Goal: Task Accomplishment & Management: Use online tool/utility

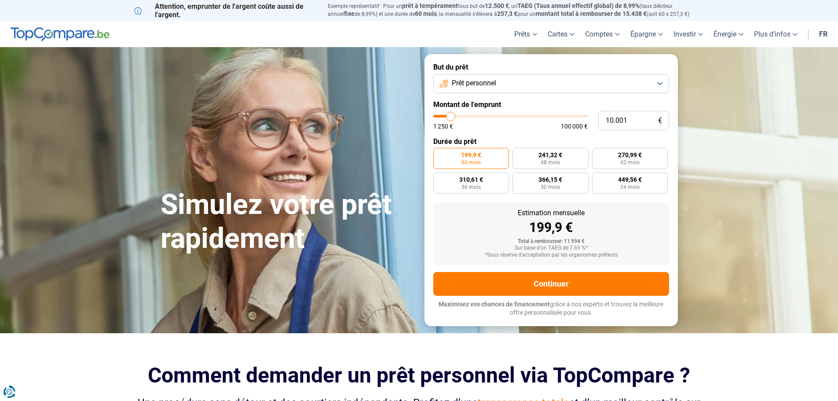
type input "10.250"
type input "10250"
type input "10.500"
type input "10500"
type input "11.000"
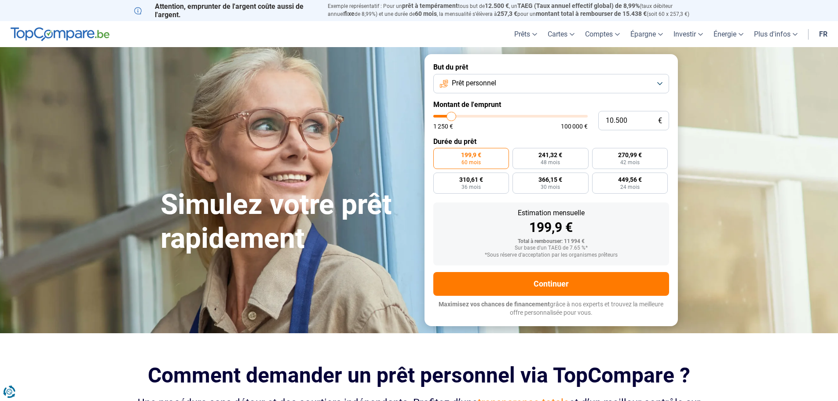
type input "11000"
type input "11.250"
type input "11250"
type input "11.500"
type input "11500"
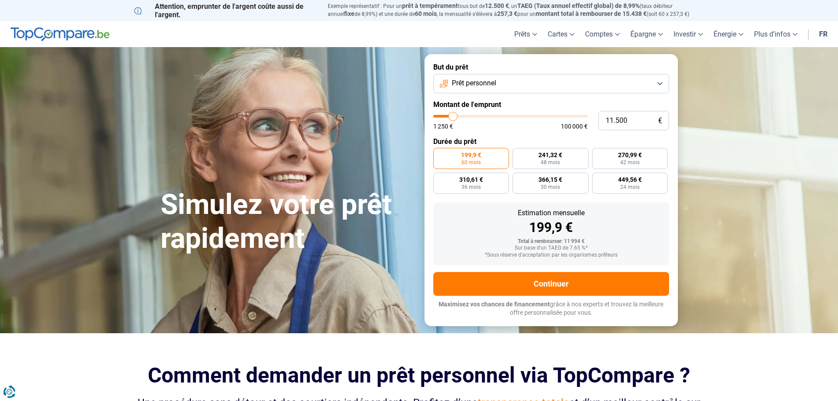
type input "11.750"
type input "11750"
type input "12.000"
type input "12000"
type input "12.500"
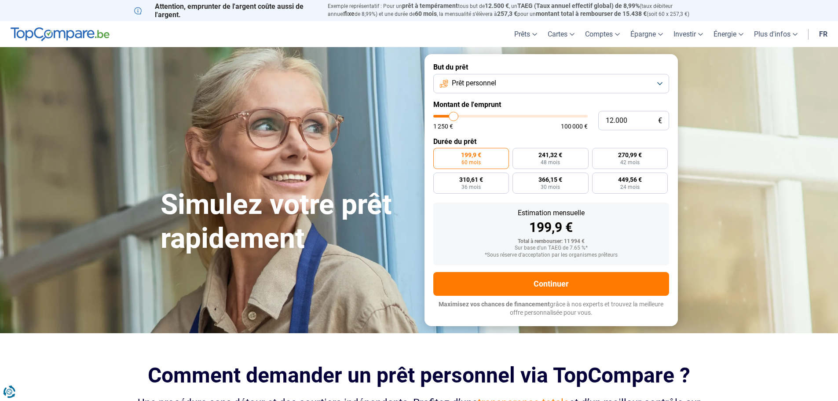
type input "12500"
type input "12.750"
type input "12750"
type input "13.250"
type input "13250"
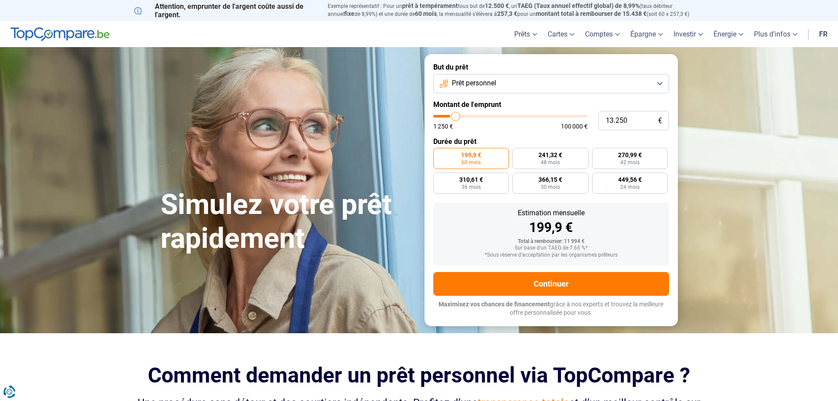
type input "14.000"
type input "14000"
type input "14.500"
type input "14500"
type input "14.750"
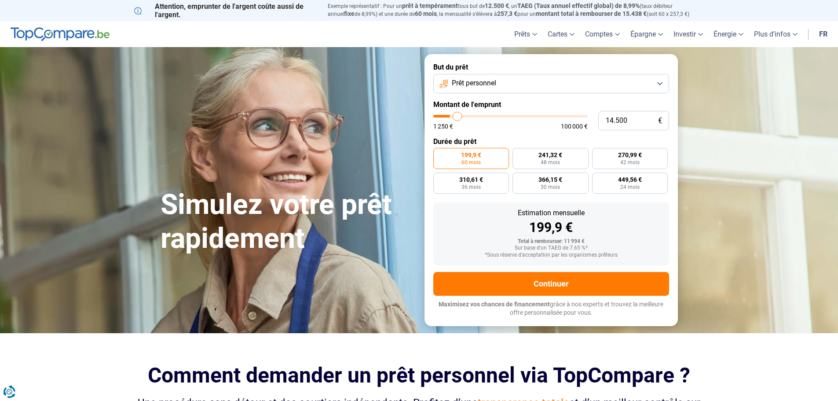
type input "14750"
type input "15.000"
type input "15000"
type input "15.500"
type input "15500"
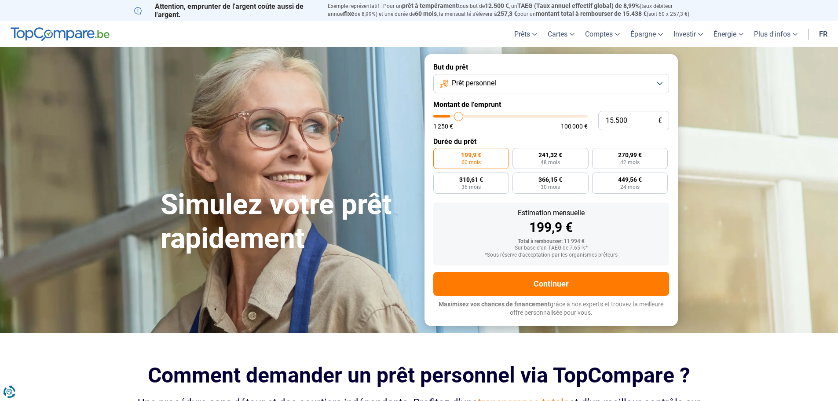
type input "15.750"
type input "15750"
type input "16.000"
type input "16000"
type input "16.500"
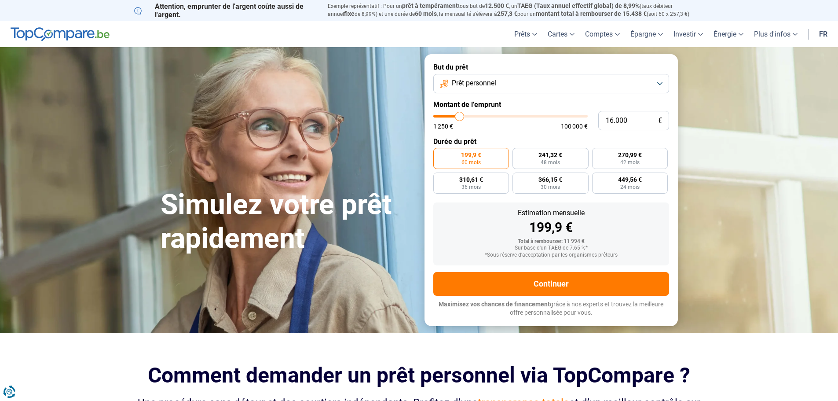
type input "16500"
type input "17.250"
type input "17250"
type input "18.500"
type input "18500"
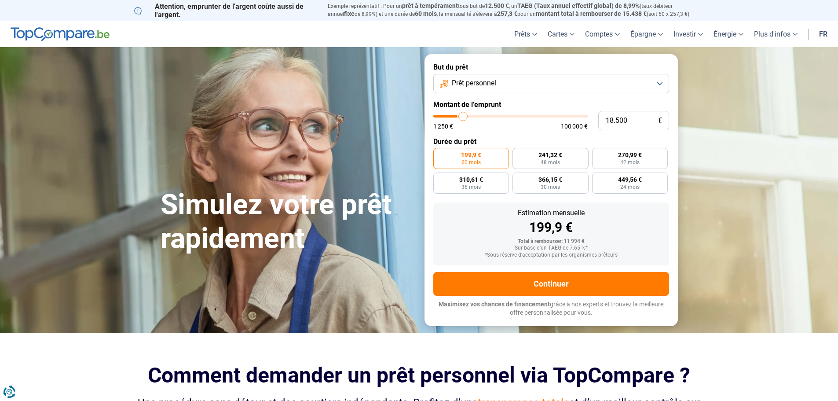
type input "18.750"
type input "18750"
type input "19.000"
type input "19000"
type input "19.250"
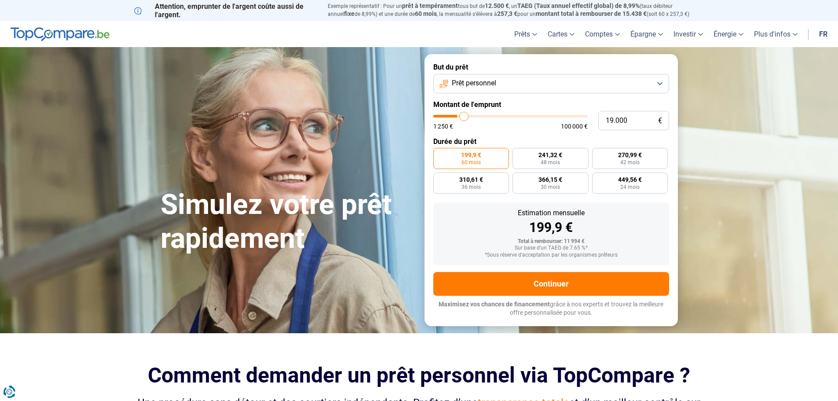
type input "19250"
type input "19.750"
type input "19750"
type input "20.000"
type input "20000"
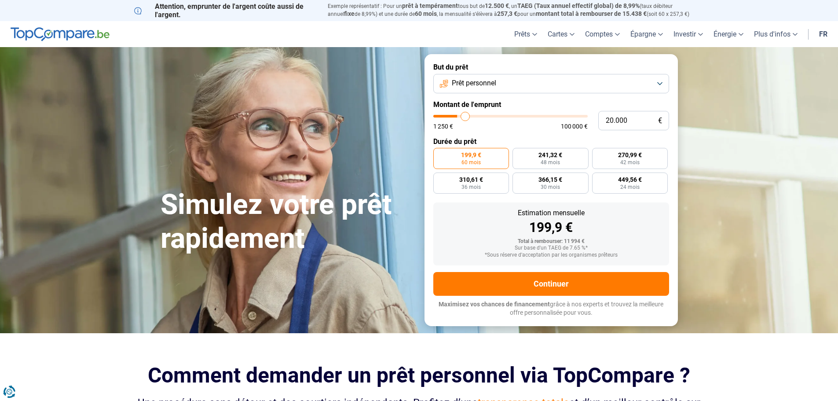
type input "20.250"
type input "20250"
type input "20.500"
type input "20500"
type input "20.750"
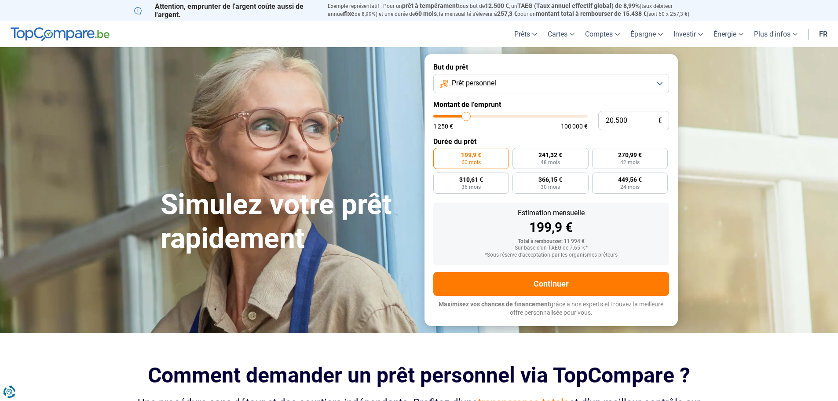
type input "20750"
type input "21.500"
type input "21500"
type input "22.000"
type input "22000"
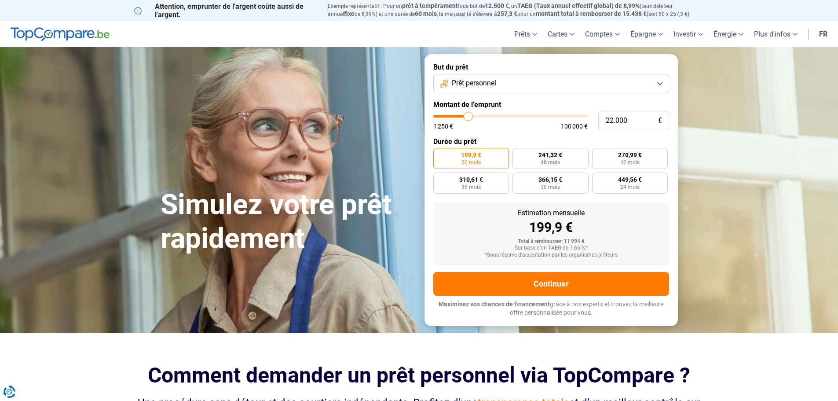
type input "23.000"
type input "23000"
type input "23.250"
drag, startPoint x: 451, startPoint y: 118, endPoint x: 471, endPoint y: 120, distance: 19.9
type input "23250"
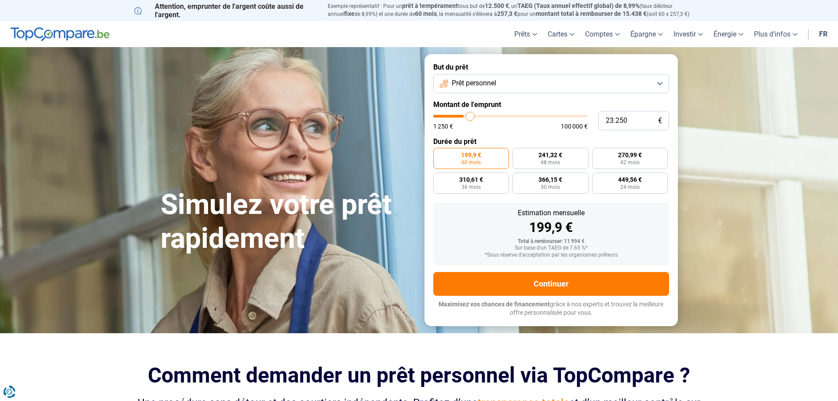
click at [471, 118] on input "range" at bounding box center [511, 116] width 154 height 3
radio input "false"
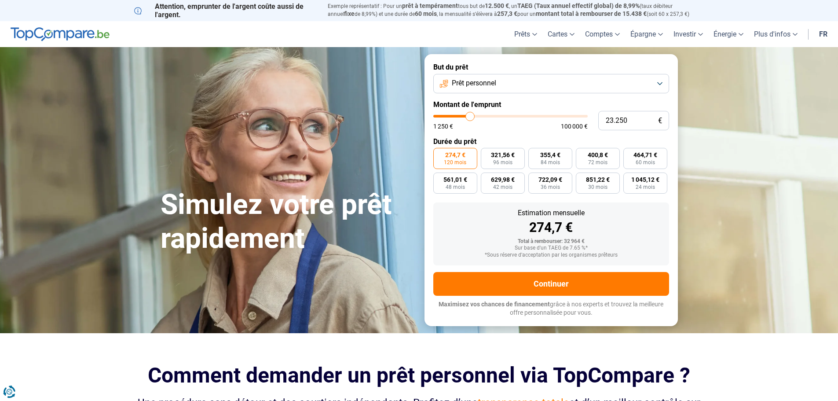
type input "24.250"
type input "24250"
type input "24.500"
type input "24500"
type input "24.750"
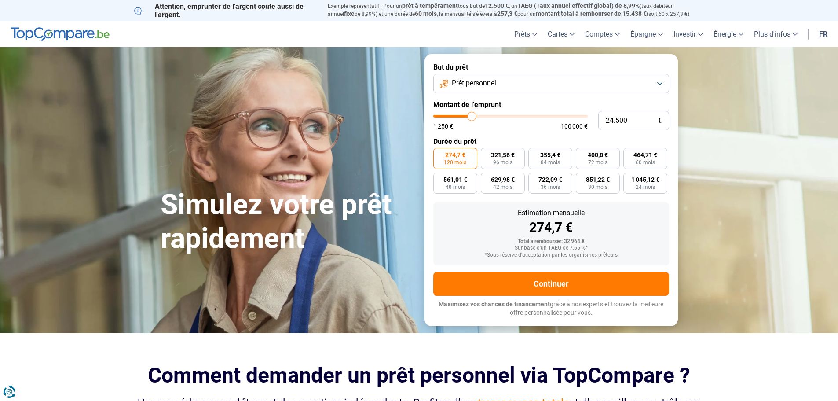
type input "24750"
type input "25.000"
type input "25000"
type input "25.250"
type input "25250"
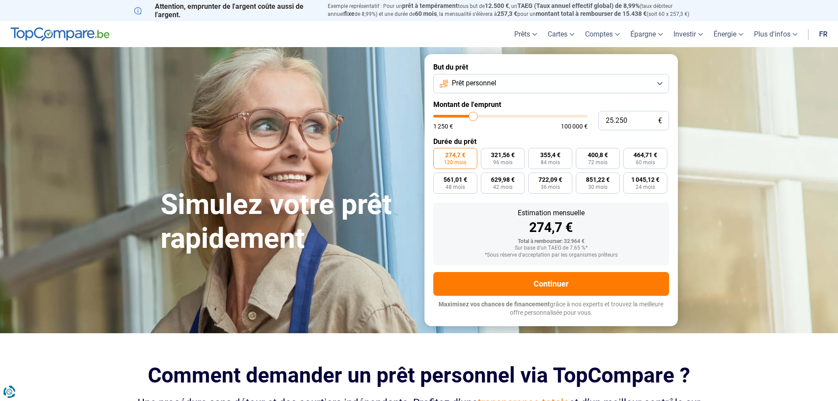
type input "25.750"
type input "25750"
type input "26.000"
type input "26000"
type input "26.250"
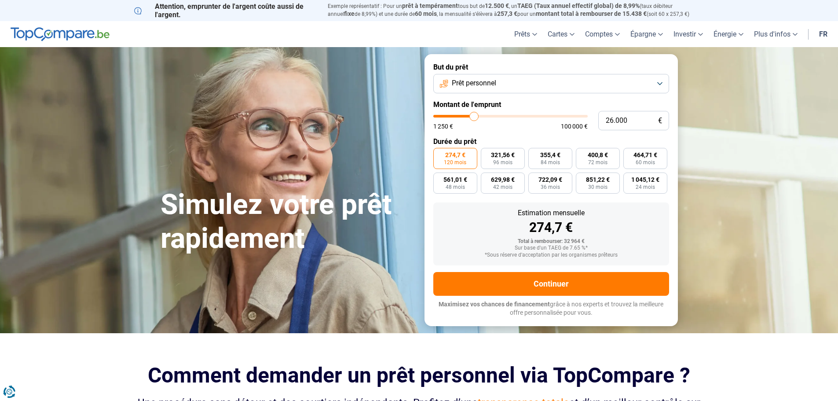
type input "26250"
type input "26.500"
type input "26500"
type input "26.750"
type input "26750"
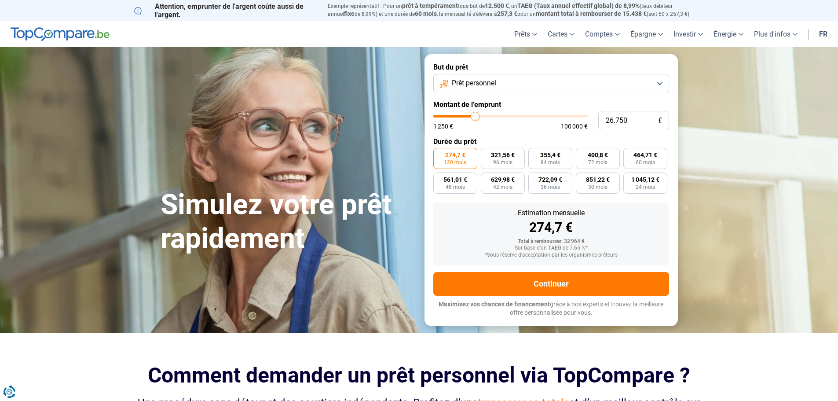
type input "27.250"
type input "27250"
type input "27.500"
drag, startPoint x: 471, startPoint y: 118, endPoint x: 478, endPoint y: 118, distance: 7.0
type input "27750"
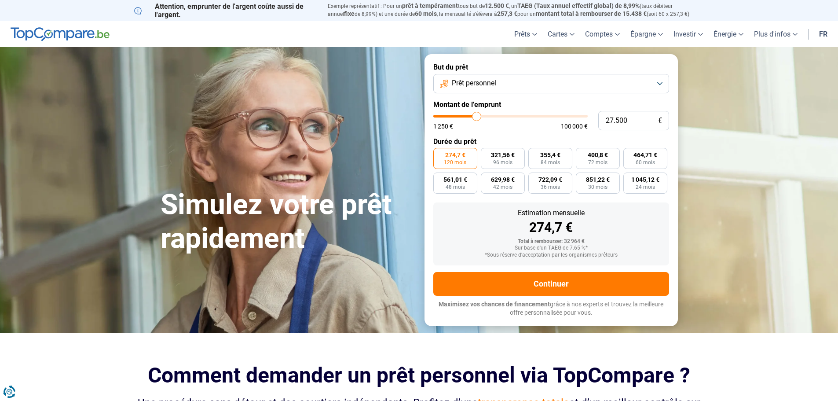
click at [477, 118] on input "range" at bounding box center [511, 116] width 154 height 3
type input "27.500"
type input "27500"
type input "27.750"
type input "27750"
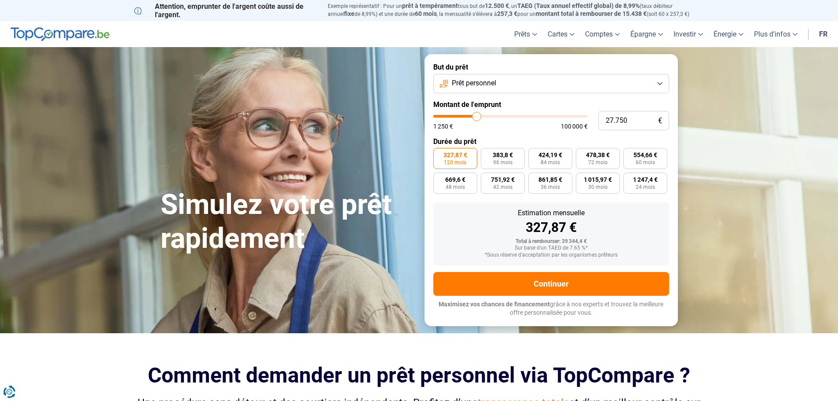
type input "28.000"
type input "28000"
type input "28.250"
type input "28250"
type input "28.750"
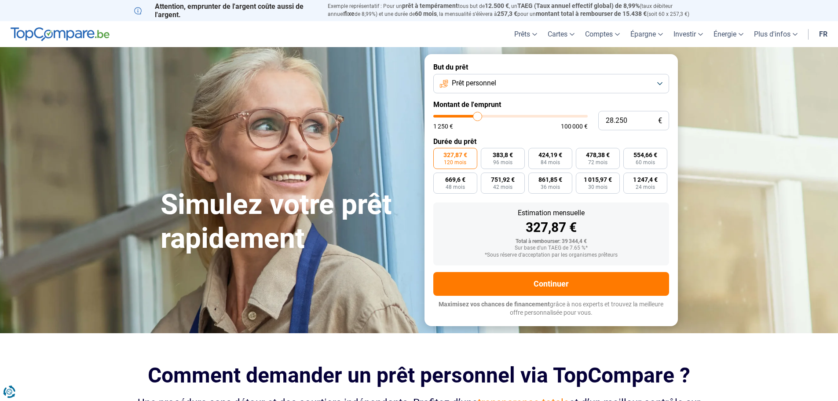
type input "28750"
type input "29.000"
type input "29000"
type input "29.250"
type input "29250"
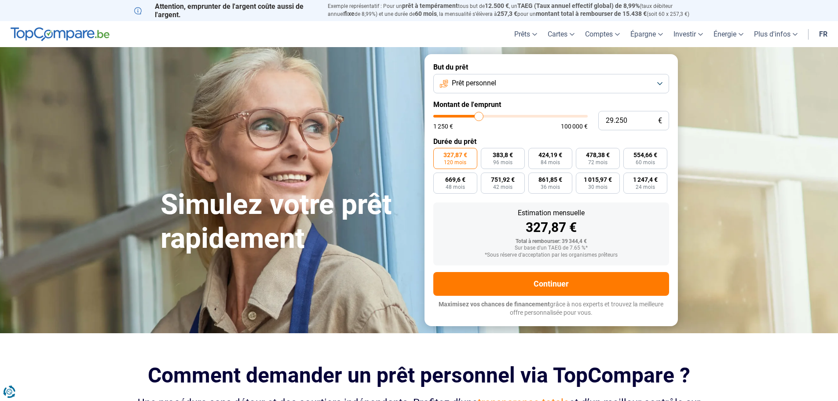
type input "29.500"
type input "29500"
type input "29.750"
type input "29750"
type input "30.250"
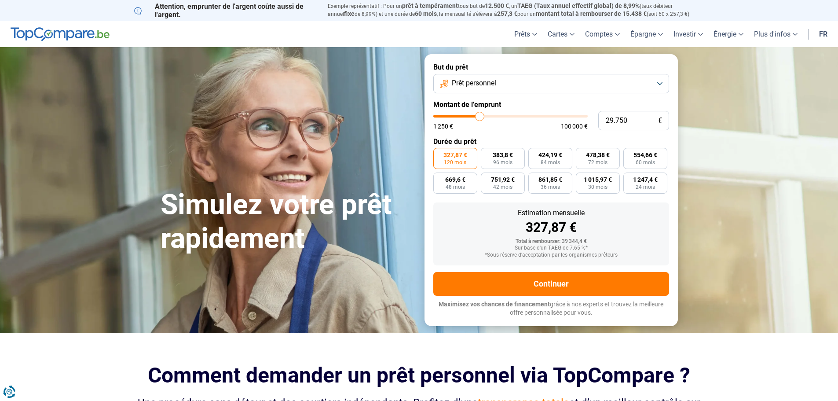
type input "30250"
type input "30.500"
type input "30500"
type input "30.750"
type input "30750"
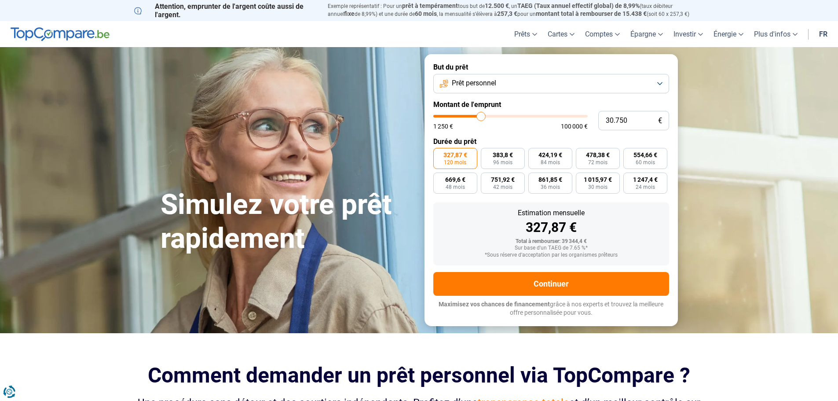
type input "31.000"
type input "31000"
type input "31.250"
type input "31250"
type input "31.750"
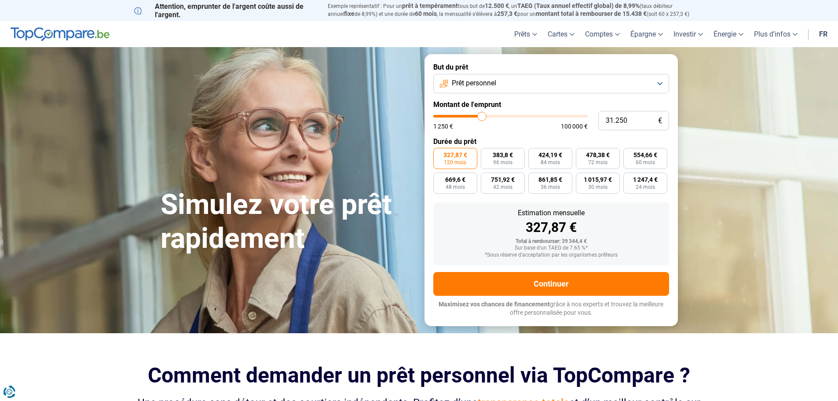
type input "31750"
type input "32.250"
type input "32250"
type input "32.750"
type input "32750"
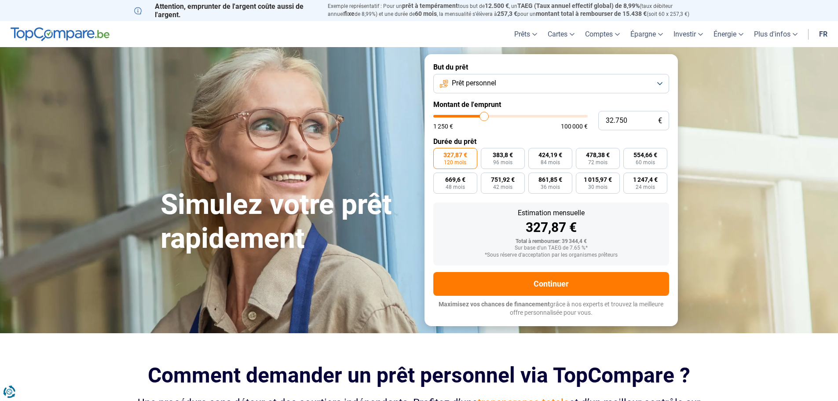
type input "33.250"
type input "33250"
type input "33.500"
type input "33500"
type input "33.750"
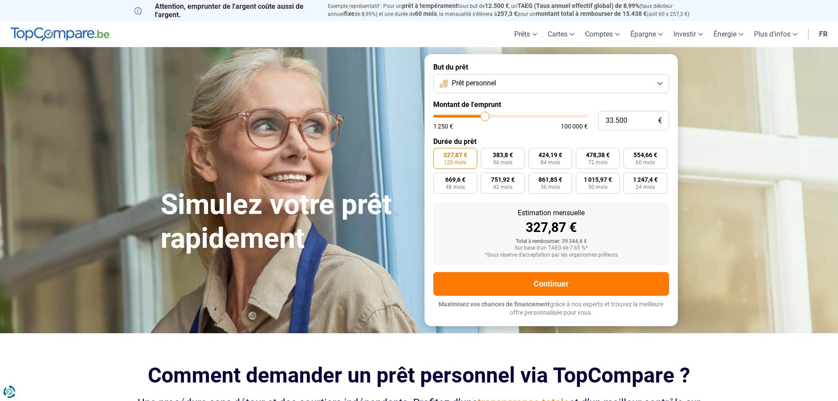
type input "33750"
type input "34.000"
type input "34000"
type input "34.250"
type input "34250"
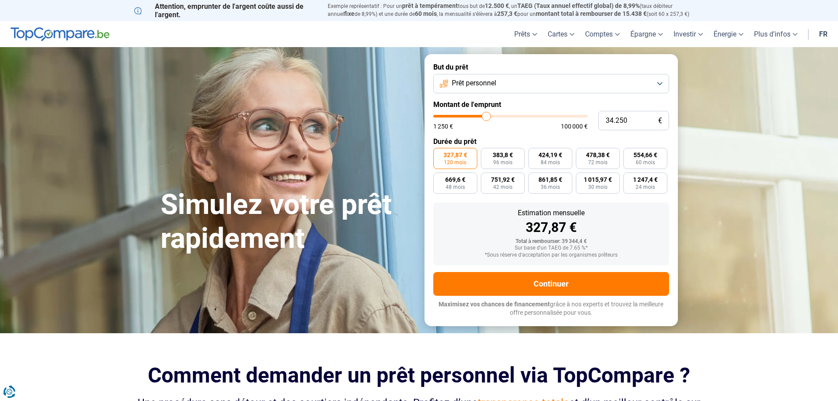
type input "35.000"
type input "35000"
type input "35.250"
type input "35250"
type input "35.500"
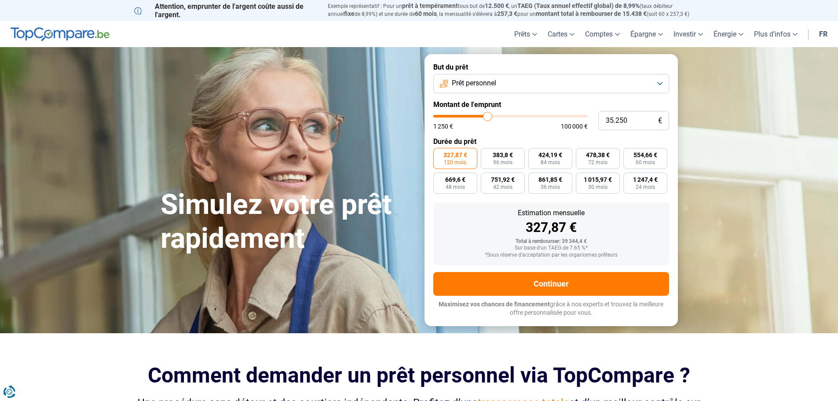
type input "35500"
type input "35.750"
type input "35750"
type input "36.250"
type input "36250"
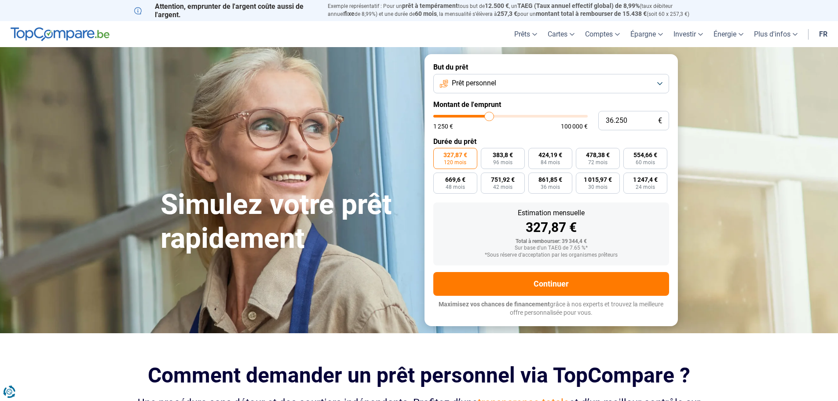
type input "36.500"
type input "36500"
type input "36.750"
type input "36750"
type input "37.000"
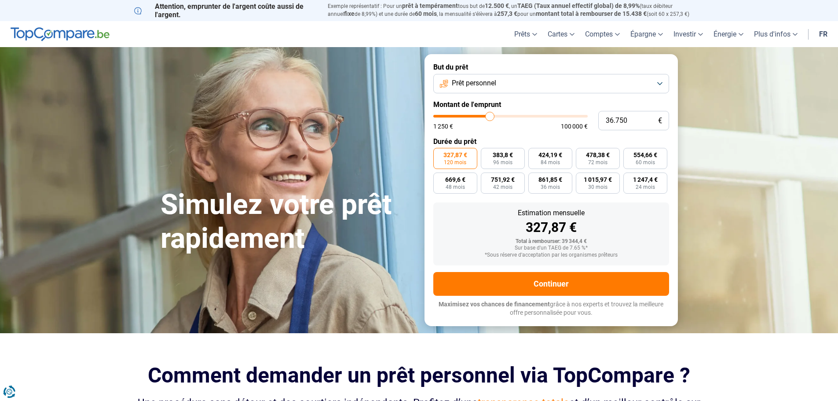
type input "37000"
type input "37.250"
type input "37250"
type input "37.750"
type input "37750"
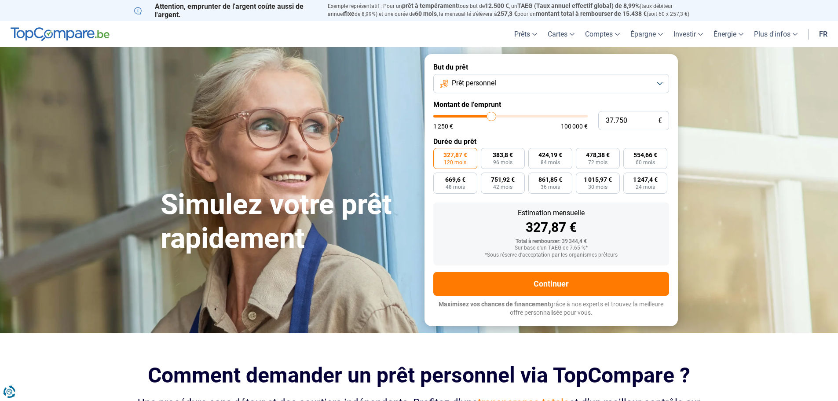
type input "38.000"
type input "38000"
type input "38.250"
type input "38250"
type input "38.500"
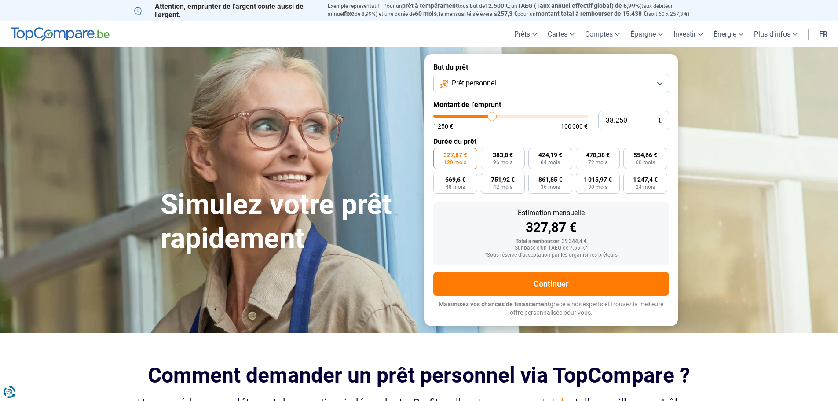
type input "38500"
type input "39.500"
type input "39500"
type input "40.750"
type input "40750"
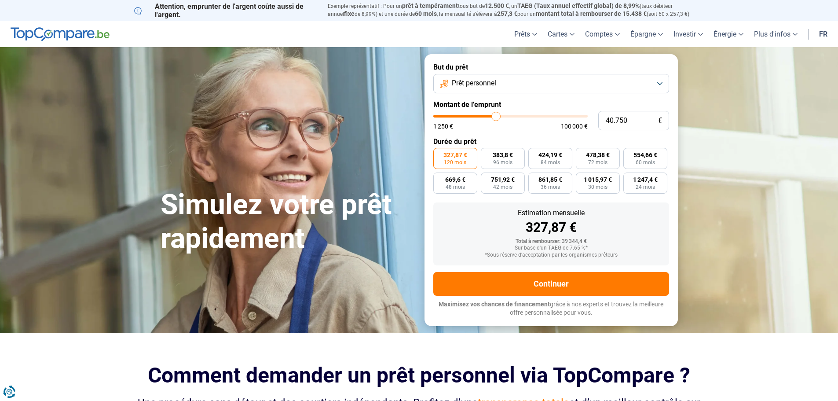
type input "41.000"
type input "41000"
type input "40.750"
type input "40750"
type input "40.250"
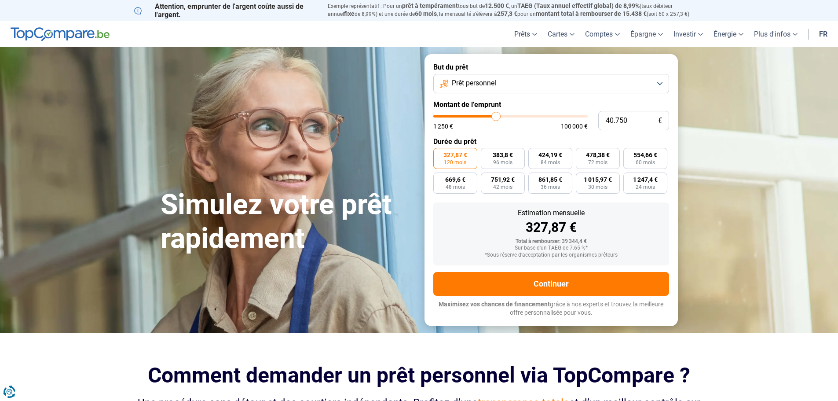
type input "40250"
type input "40.000"
drag, startPoint x: 476, startPoint y: 117, endPoint x: 495, endPoint y: 119, distance: 19.0
type input "40000"
click at [495, 118] on input "range" at bounding box center [511, 116] width 154 height 3
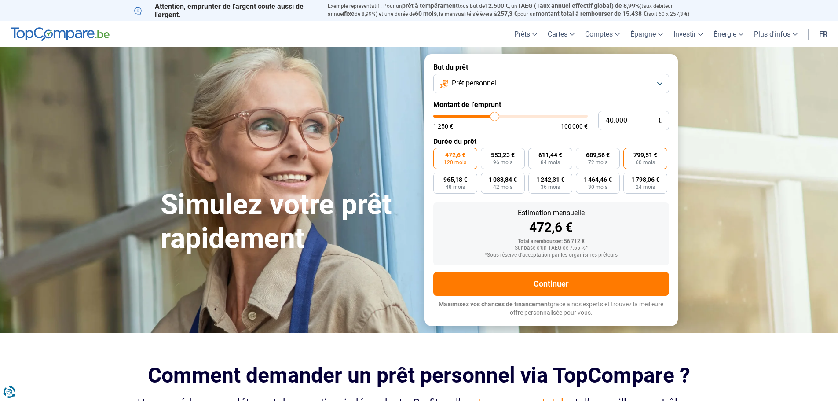
click at [637, 160] on span "60 mois" at bounding box center [645, 162] width 19 height 5
click at [629, 154] on input "799,51 € 60 mois" at bounding box center [627, 151] width 6 height 6
radio input "true"
